Goal: Task Accomplishment & Management: Use online tool/utility

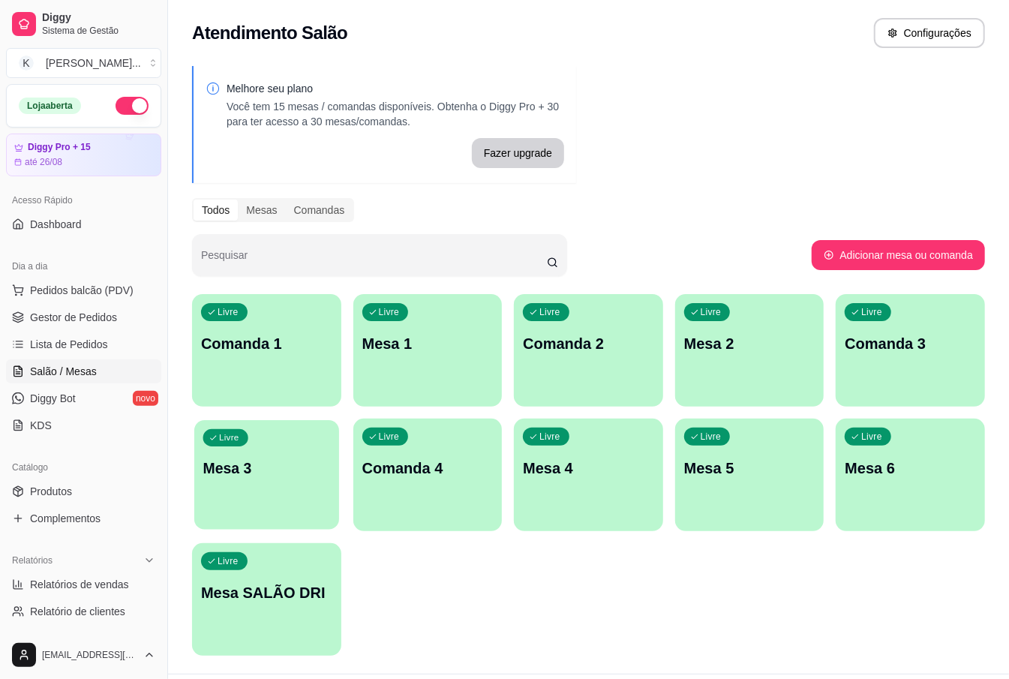
click at [289, 487] on div "Livre Mesa 3" at bounding box center [266, 465] width 145 height 91
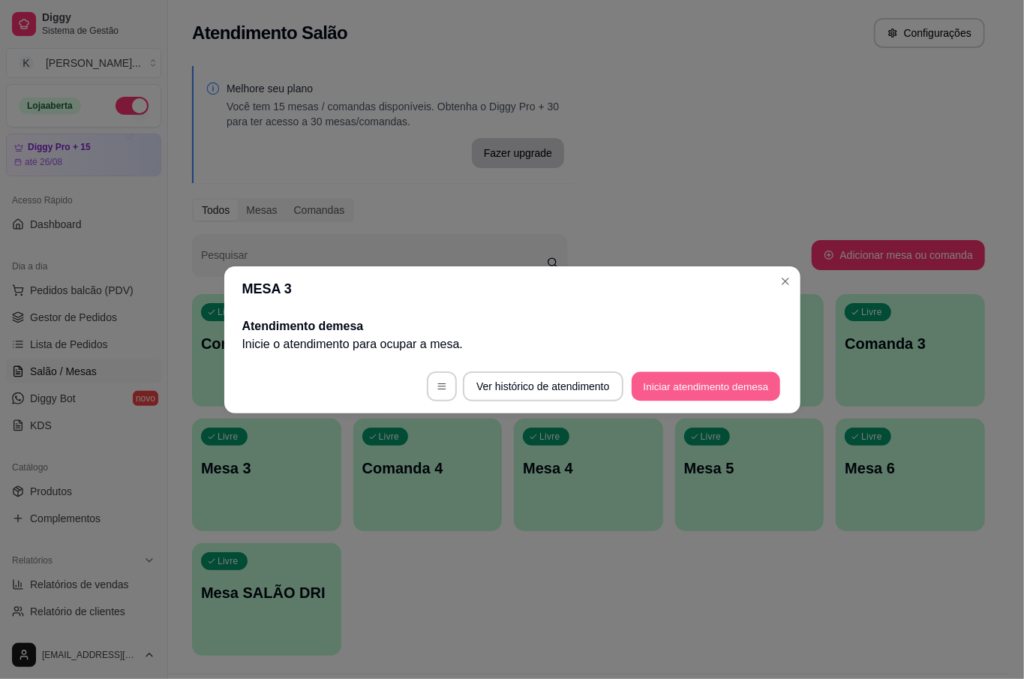
click at [721, 378] on button "Iniciar atendimento de mesa" at bounding box center [705, 385] width 148 height 29
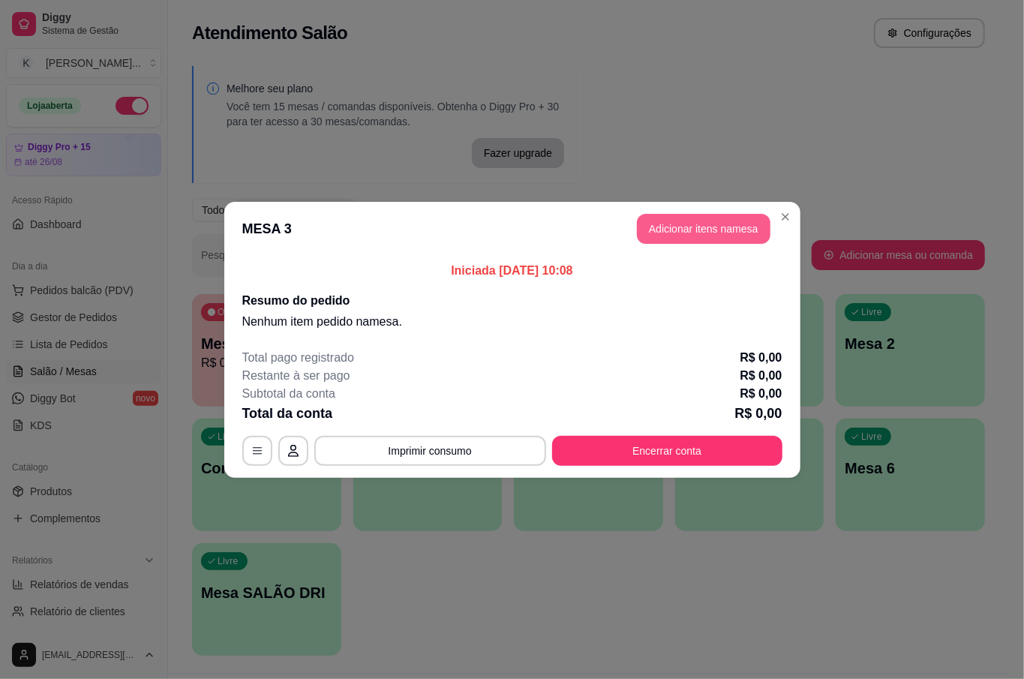
click at [679, 229] on button "Adicionar itens na mesa" at bounding box center [703, 229] width 133 height 30
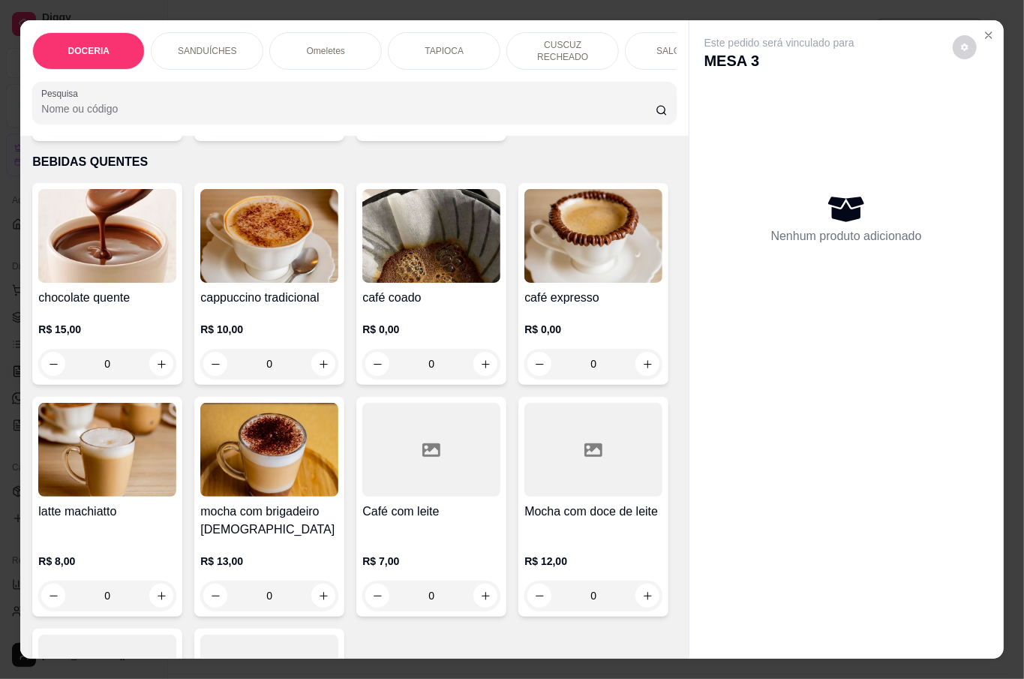
scroll to position [2800, 0]
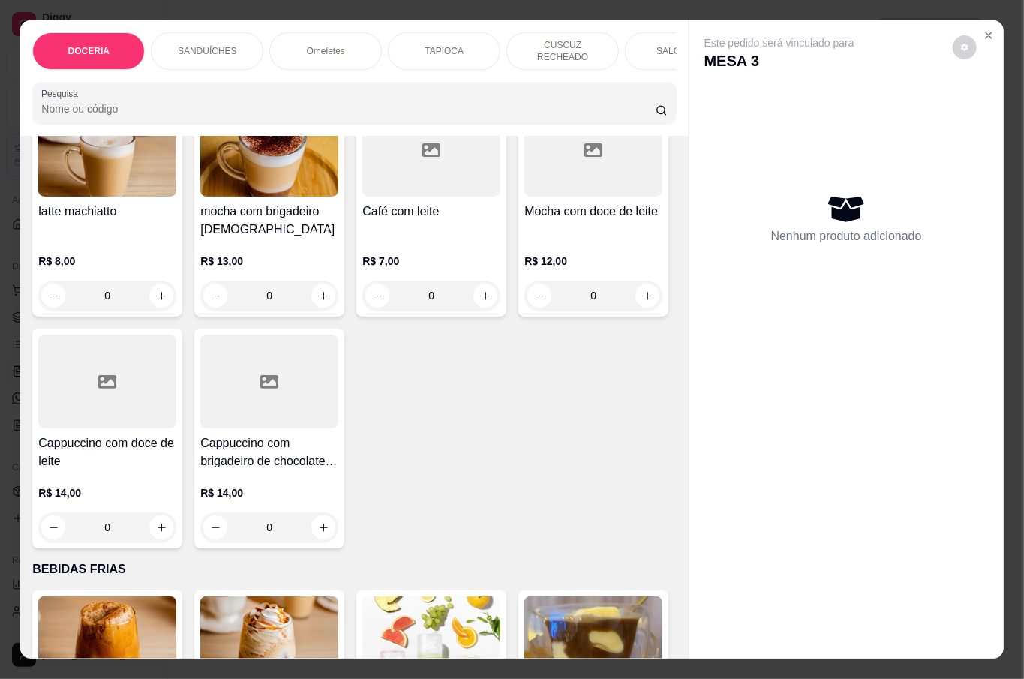
click at [318, 79] on div "0" at bounding box center [269, 64] width 138 height 30
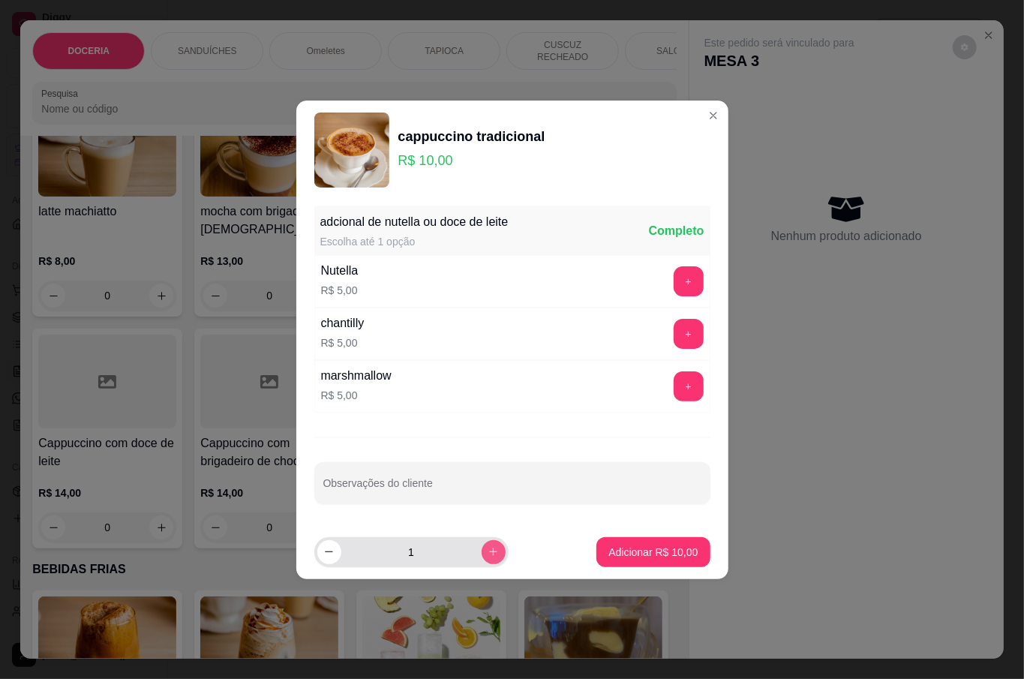
click at [490, 552] on button "increase-product-quantity" at bounding box center [493, 552] width 24 height 24
type input "2"
click at [654, 547] on p "Adicionar R$ 20,00" at bounding box center [652, 551] width 89 height 15
type input "2"
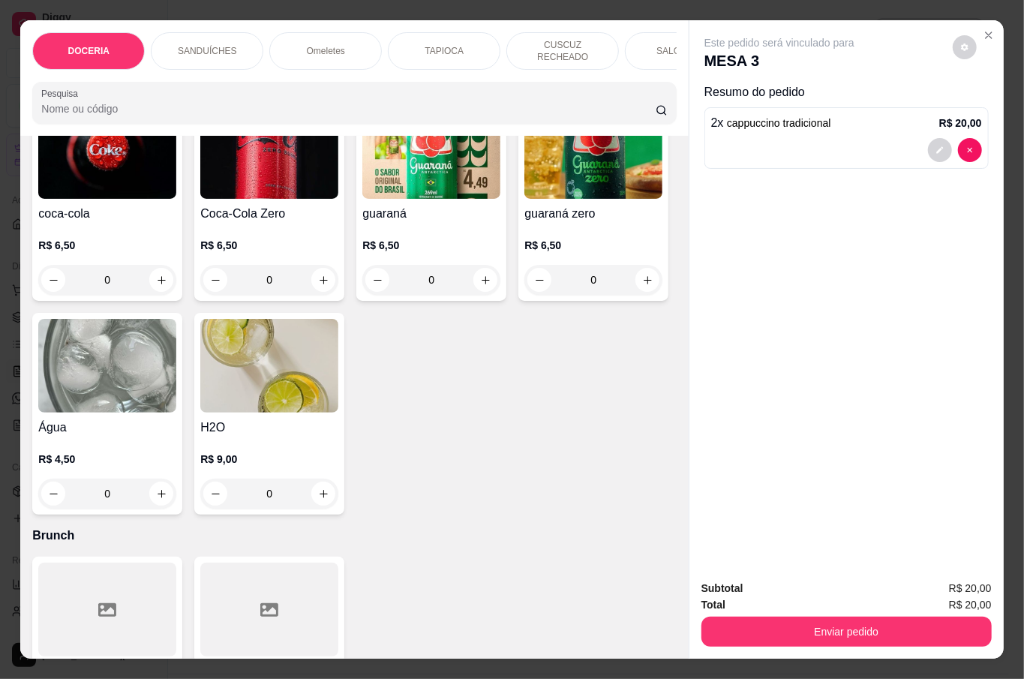
scroll to position [3799, 0]
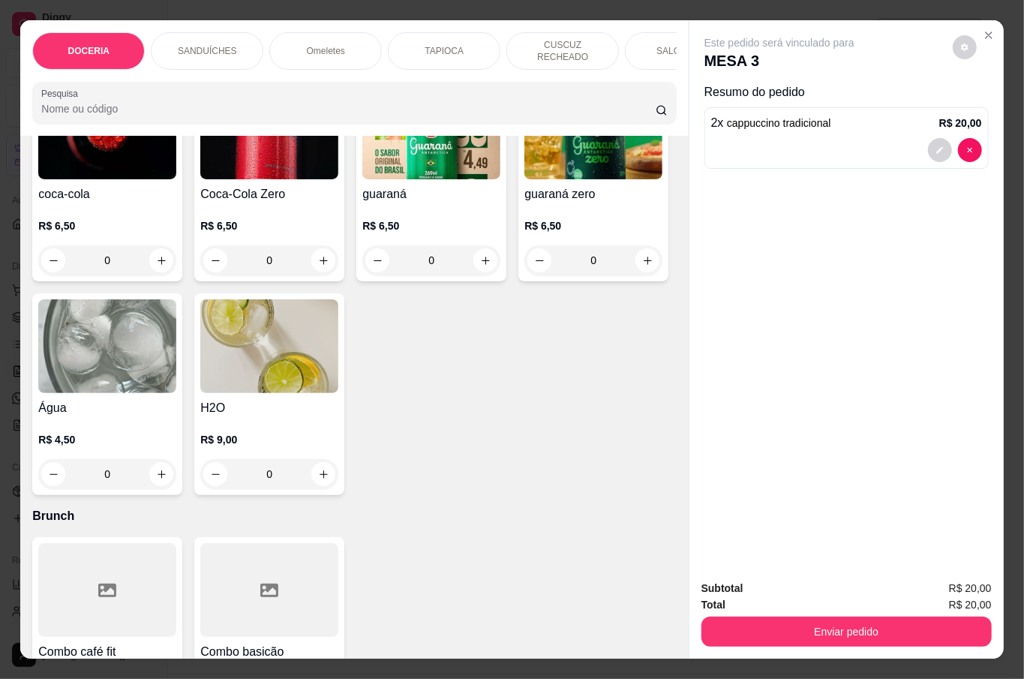
type input "1"
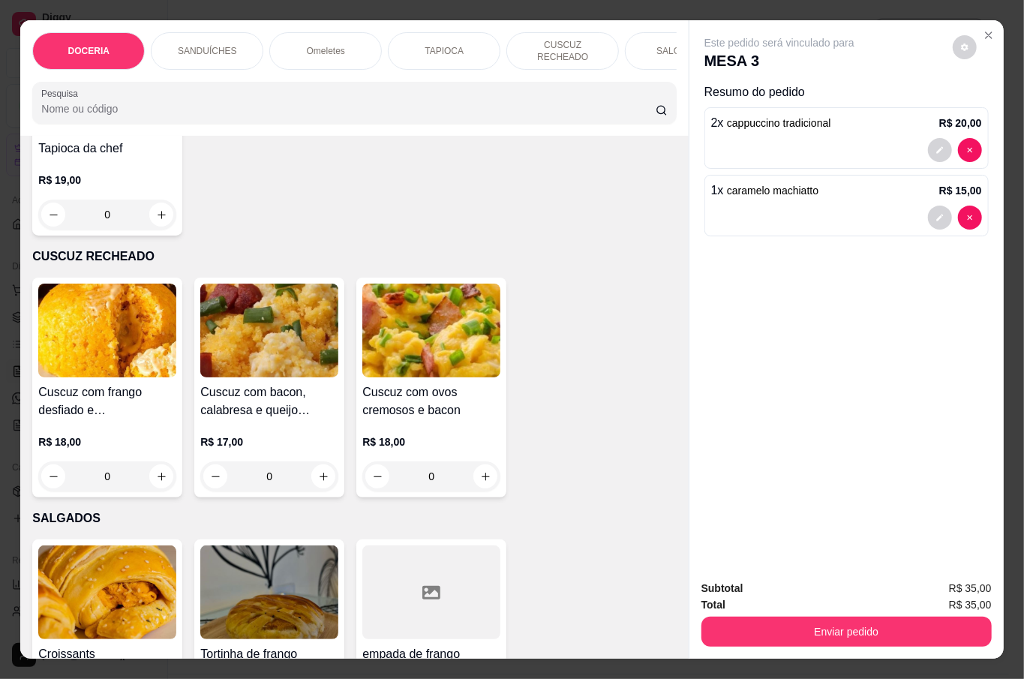
scroll to position [1800, 0]
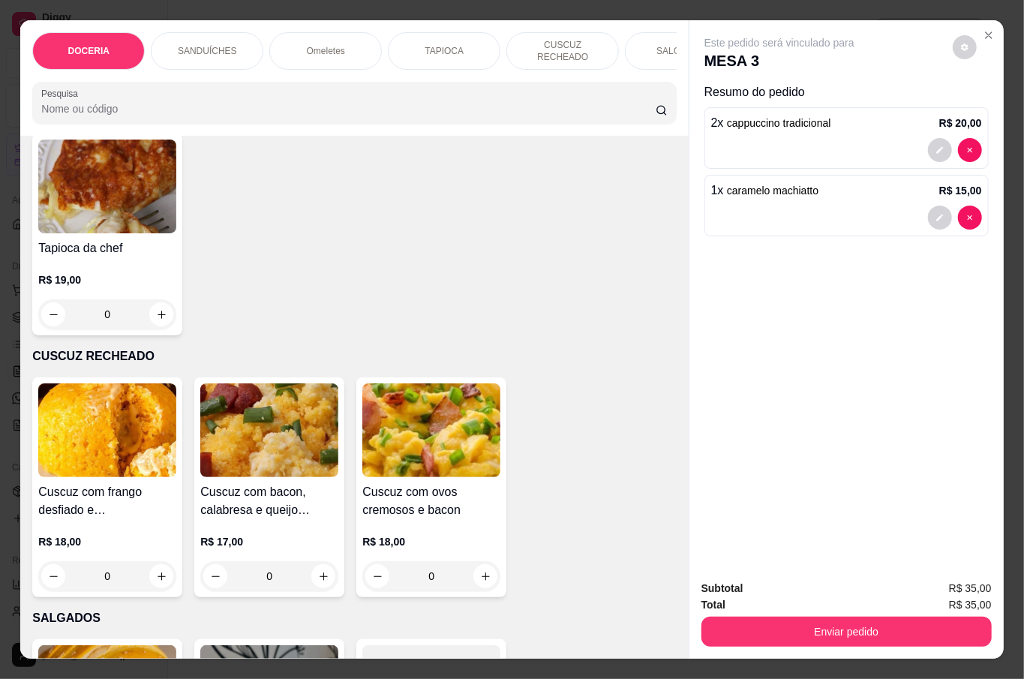
click at [468, 115] on div "0" at bounding box center [431, 100] width 132 height 30
click at [480, 106] on icon "increase-product-quantity" at bounding box center [485, 100] width 11 height 11
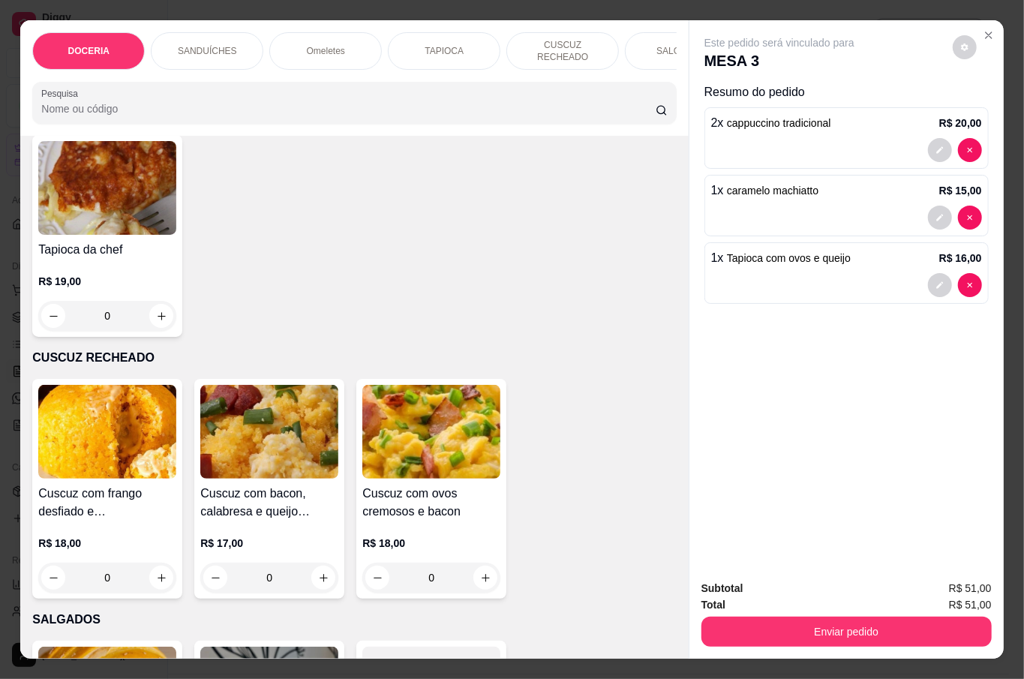
click at [479, 107] on icon "increase-product-quantity" at bounding box center [484, 101] width 11 height 11
type input "2"
click at [157, 117] on div "0" at bounding box center [107, 102] width 138 height 30
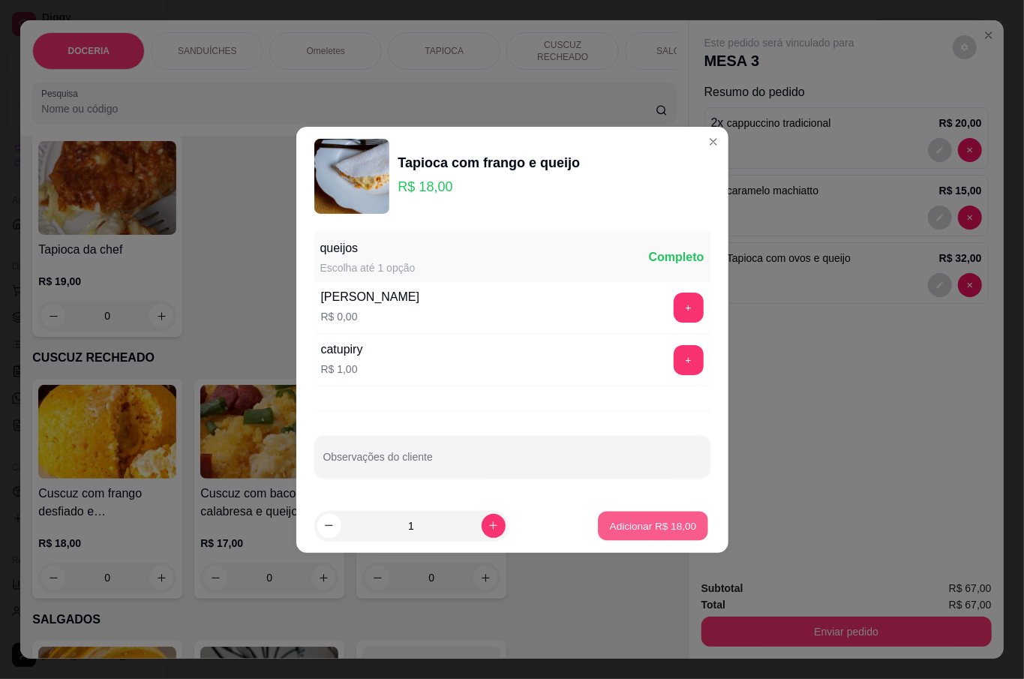
click at [627, 516] on button "Adicionar R$ 18,00" at bounding box center [653, 525] width 110 height 29
type input "1"
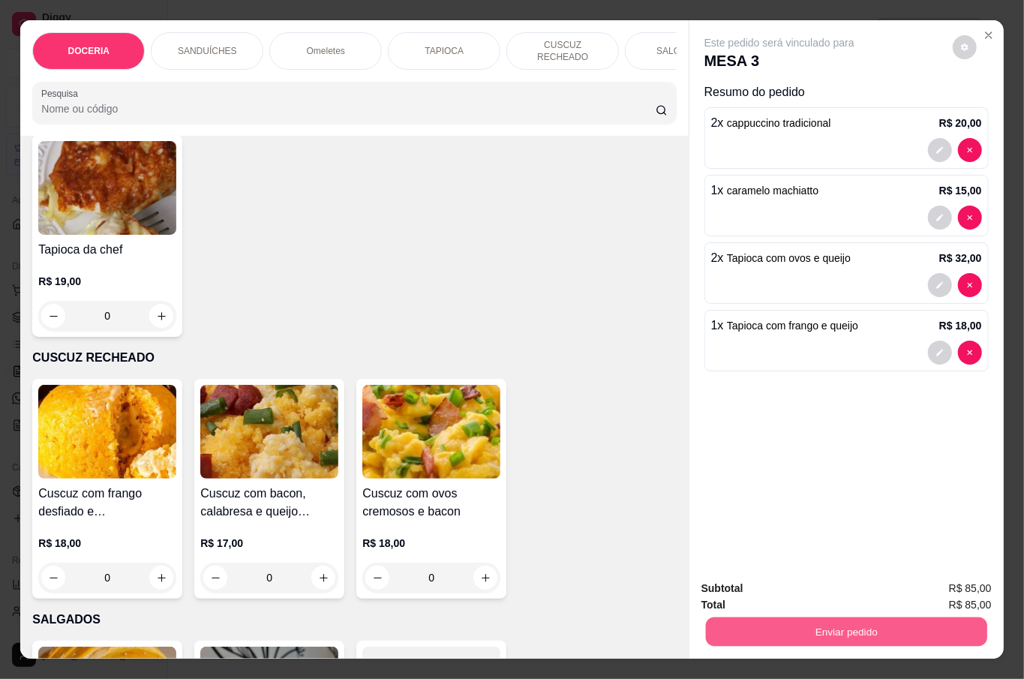
click at [862, 625] on button "Enviar pedido" at bounding box center [845, 630] width 281 height 29
click at [786, 592] on button "Não registrar e enviar pedido" at bounding box center [795, 587] width 156 height 28
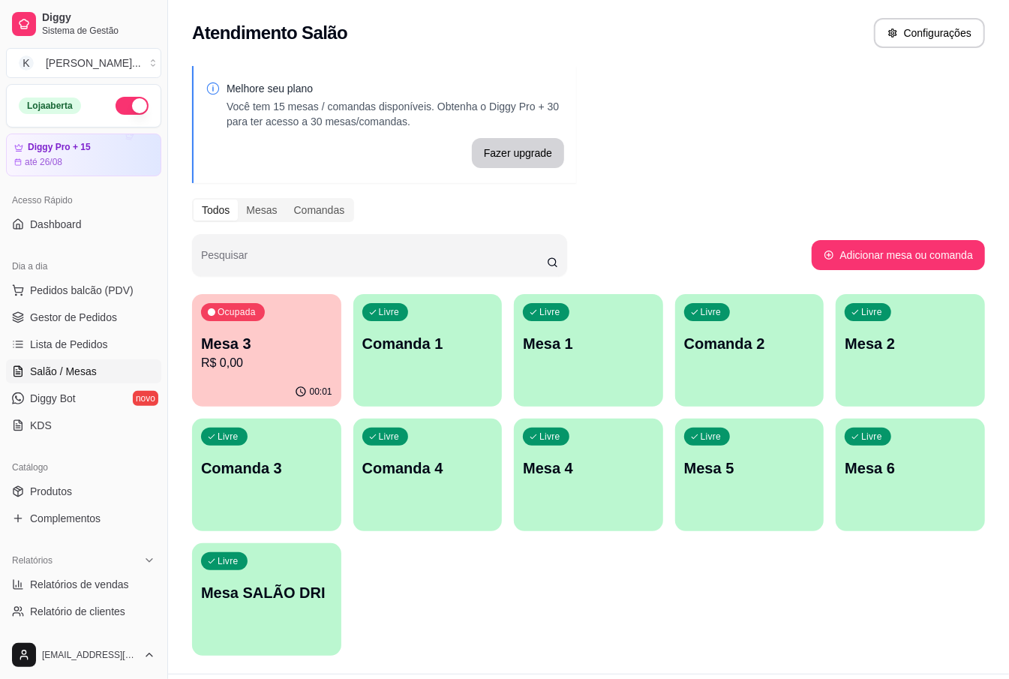
click at [571, 351] on p "Mesa 1" at bounding box center [588, 343] width 131 height 21
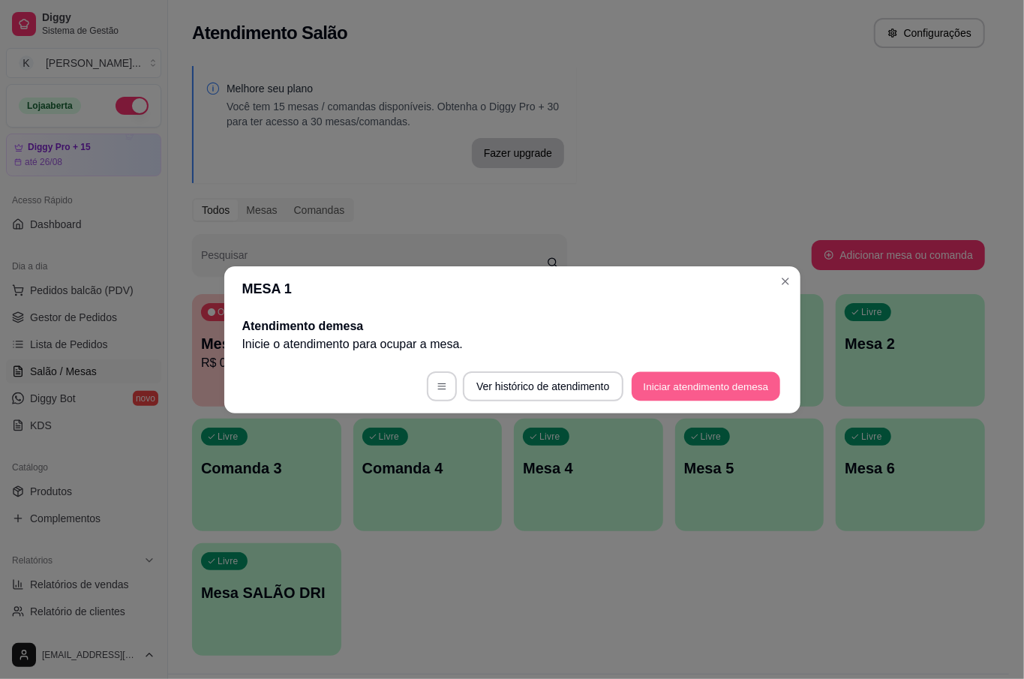
click at [694, 379] on button "Iniciar atendimento de mesa" at bounding box center [705, 385] width 148 height 29
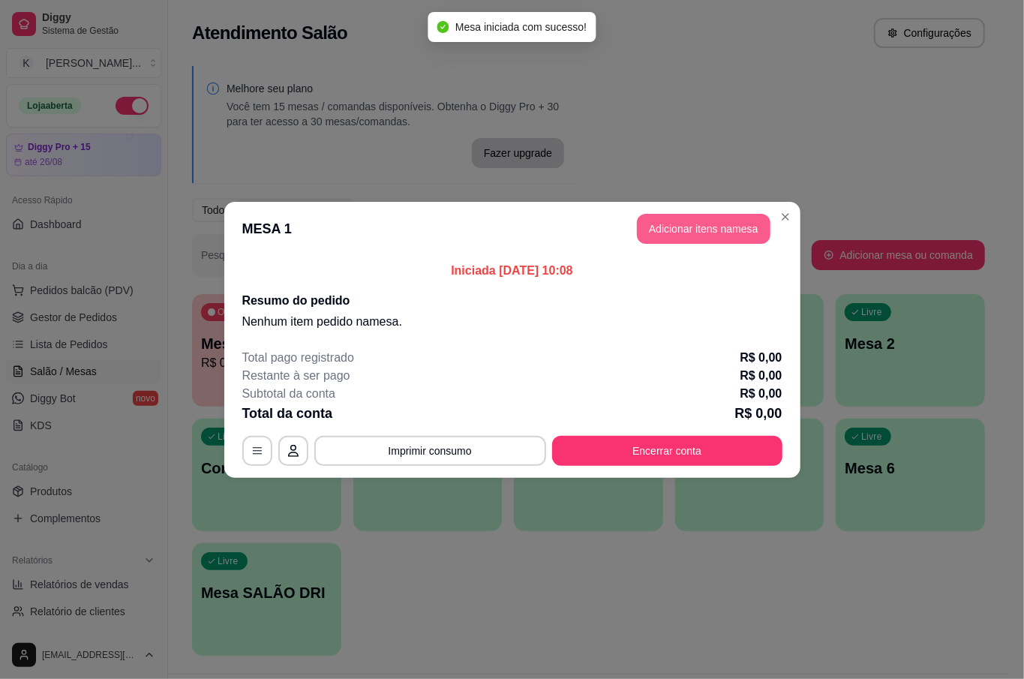
click at [676, 232] on button "Adicionar itens na mesa" at bounding box center [703, 229] width 133 height 30
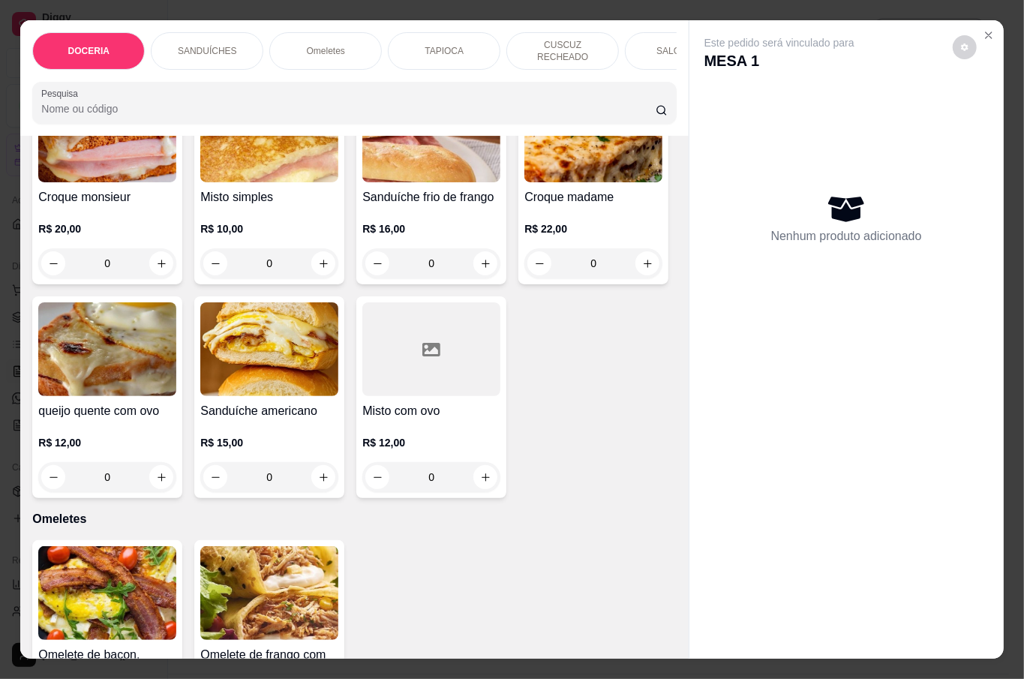
scroll to position [1200, 0]
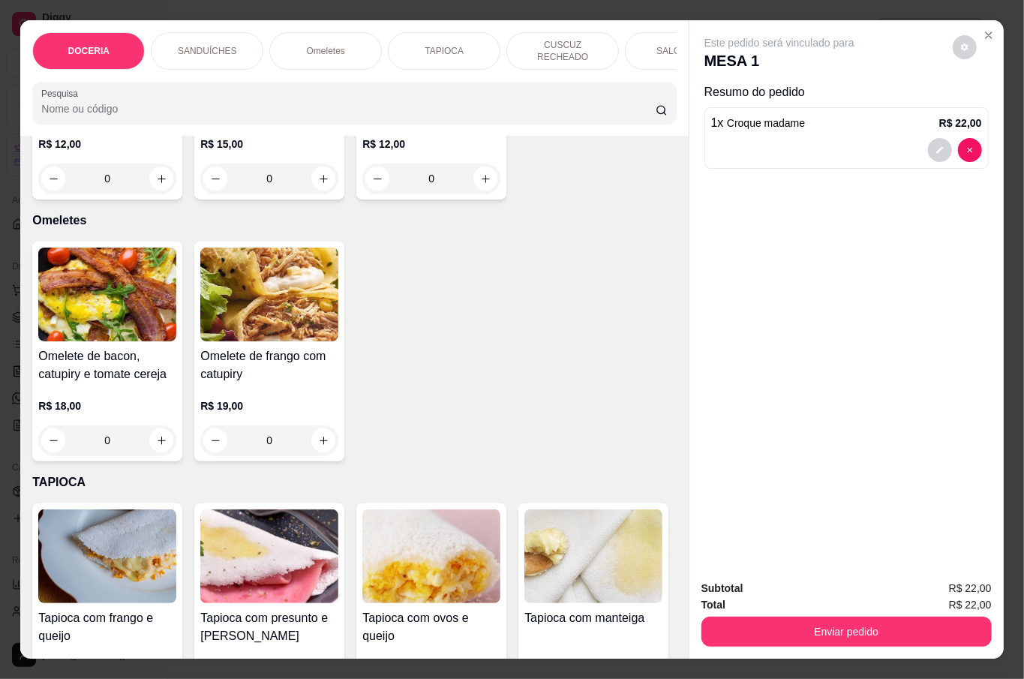
type input "2"
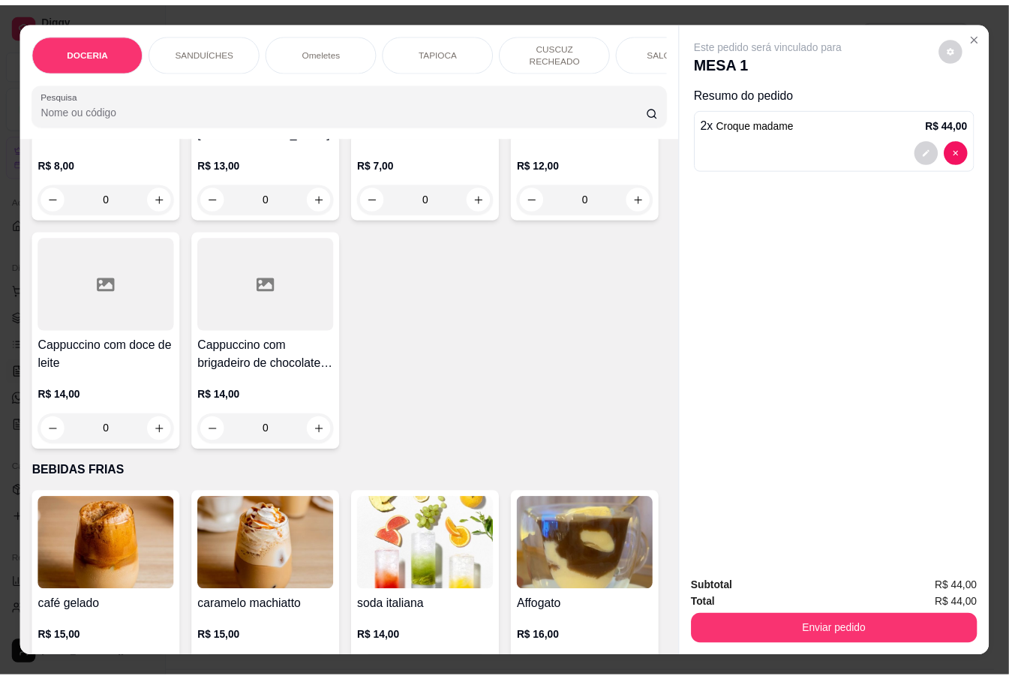
scroll to position [3000, 0]
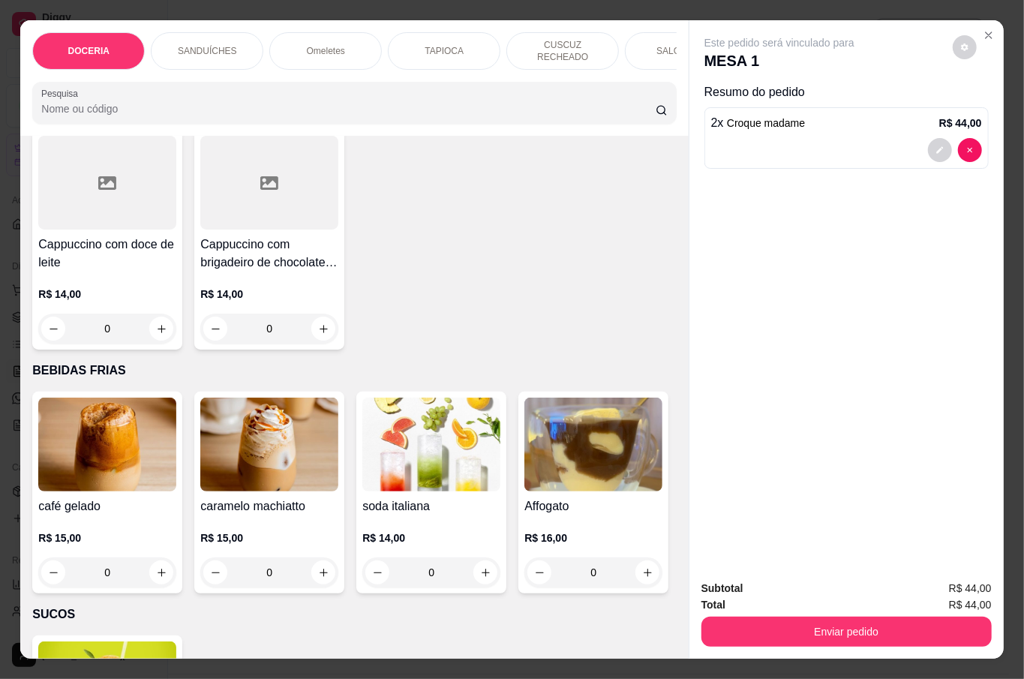
click at [338, 112] on div "0" at bounding box center [269, 97] width 138 height 30
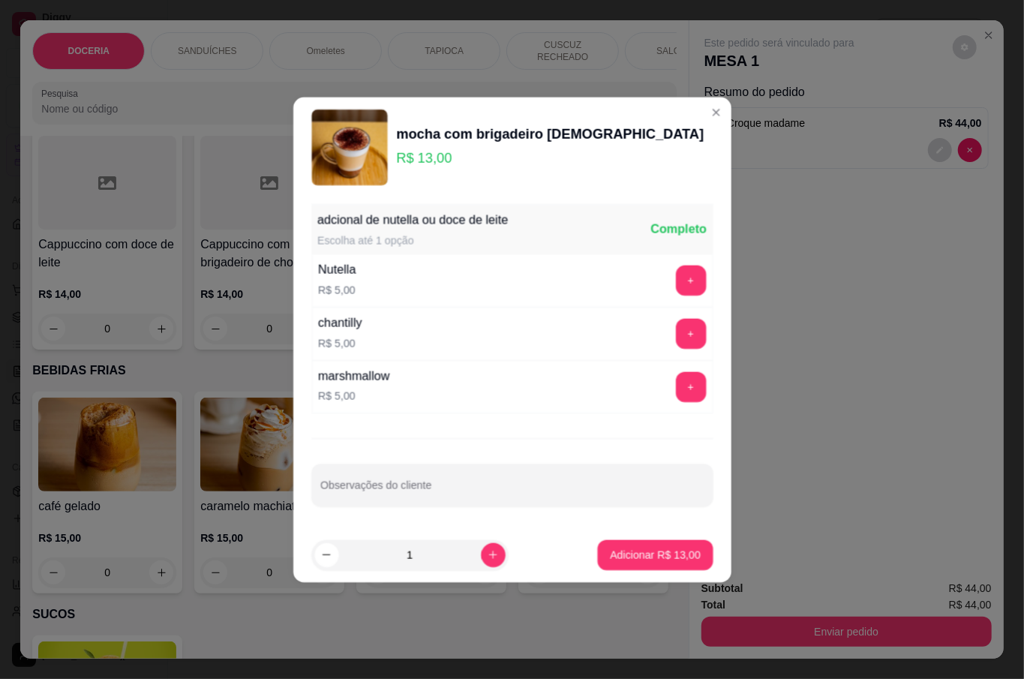
click at [475, 517] on div "adcional de nutella ou doce de leite Escolha até 1 opção Completo Nutella R$ 5,…" at bounding box center [512, 362] width 438 height 330
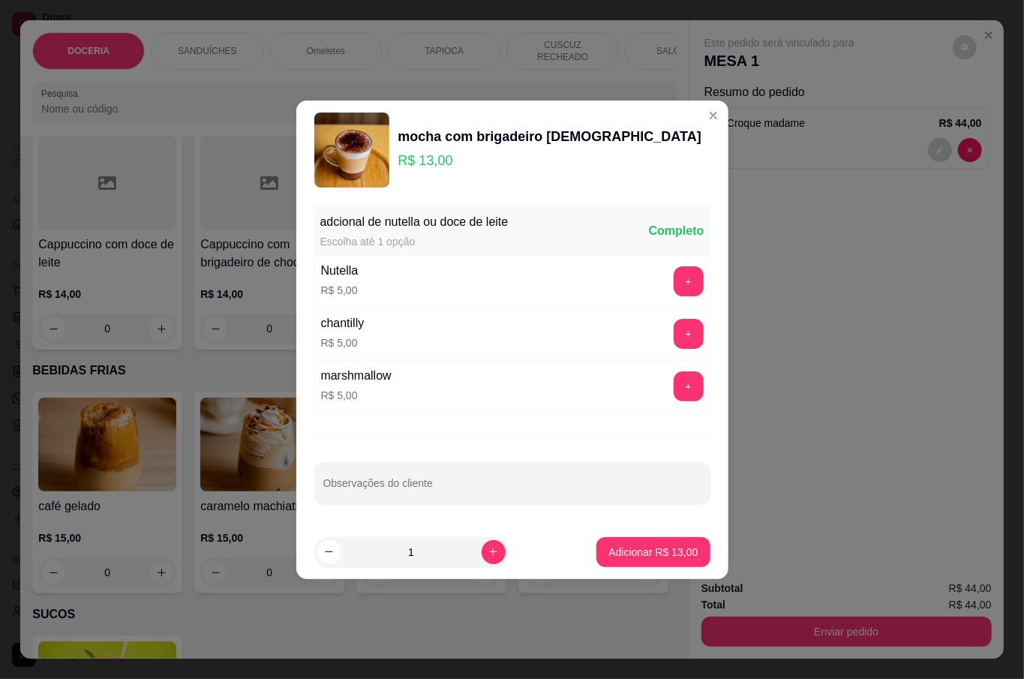
click at [489, 550] on button "increase-product-quantity" at bounding box center [493, 552] width 24 height 24
type input "2"
click at [628, 555] on p "Adicionar R$ 26,00" at bounding box center [653, 551] width 87 height 14
type input "2"
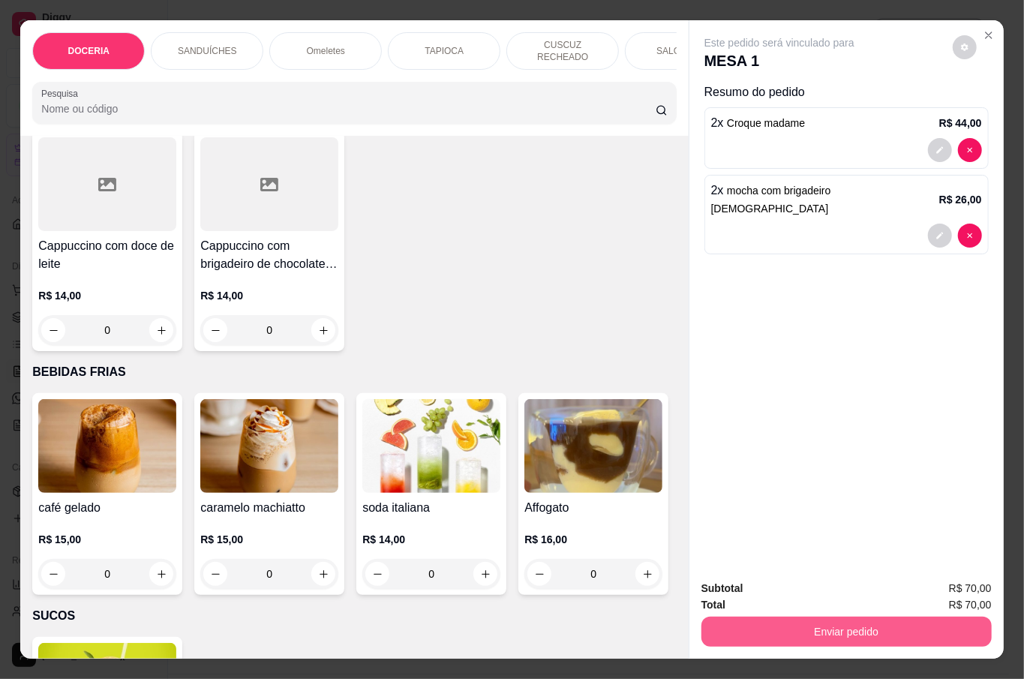
click at [841, 634] on button "Enviar pedido" at bounding box center [846, 631] width 290 height 30
click at [760, 585] on button "Não registrar e enviar pedido" at bounding box center [795, 587] width 156 height 28
